Goal: Complete application form

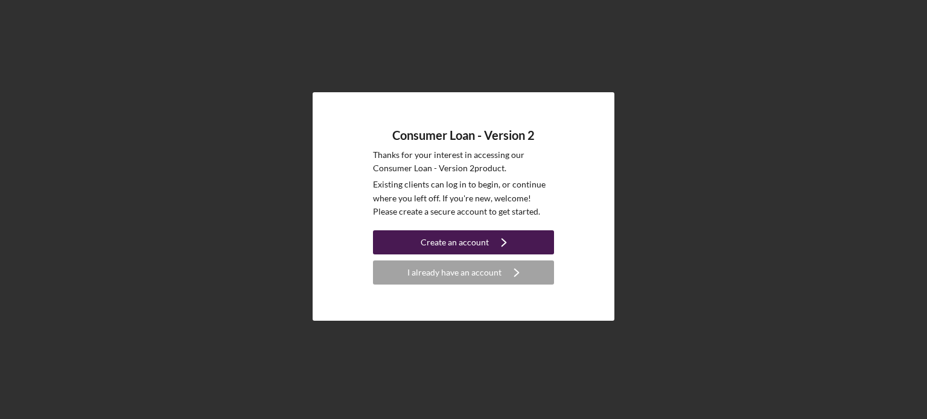
click at [453, 247] on div "Create an account" at bounding box center [455, 243] width 68 height 24
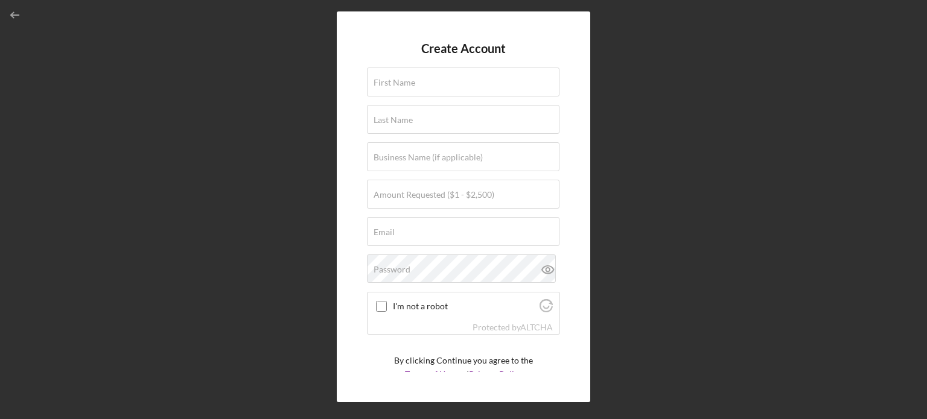
click at [267, 113] on div "Create Account First Name Last Name Business Name (if applicable) Amount Reques…" at bounding box center [463, 206] width 915 height 413
